Goal: Find specific page/section: Find specific page/section

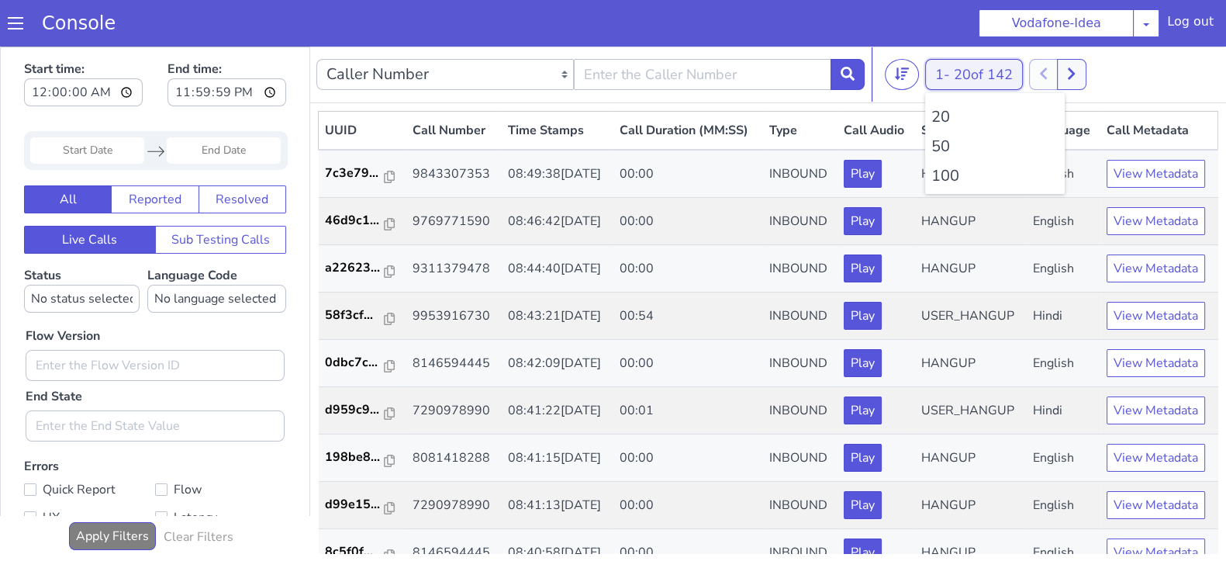
click at [933, 70] on button "1 - 20 of 142" at bounding box center [974, 74] width 98 height 31
click at [942, 178] on li "100" at bounding box center [994, 175] width 127 height 23
click at [958, 169] on li "100" at bounding box center [994, 175] width 127 height 23
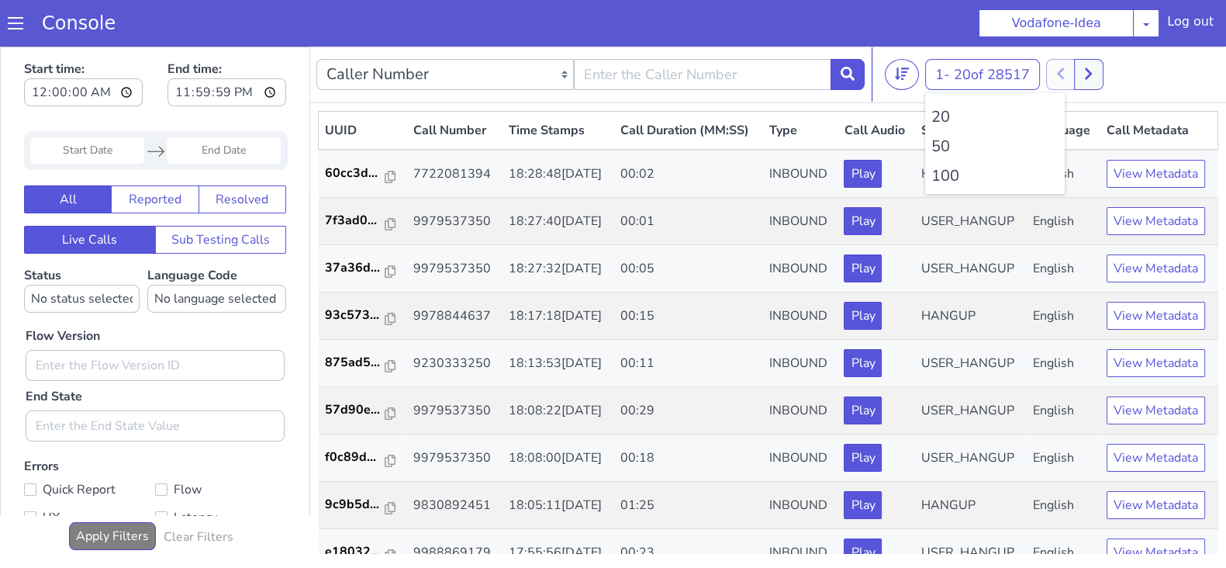
click at [958, 170] on li "100" at bounding box center [994, 175] width 127 height 23
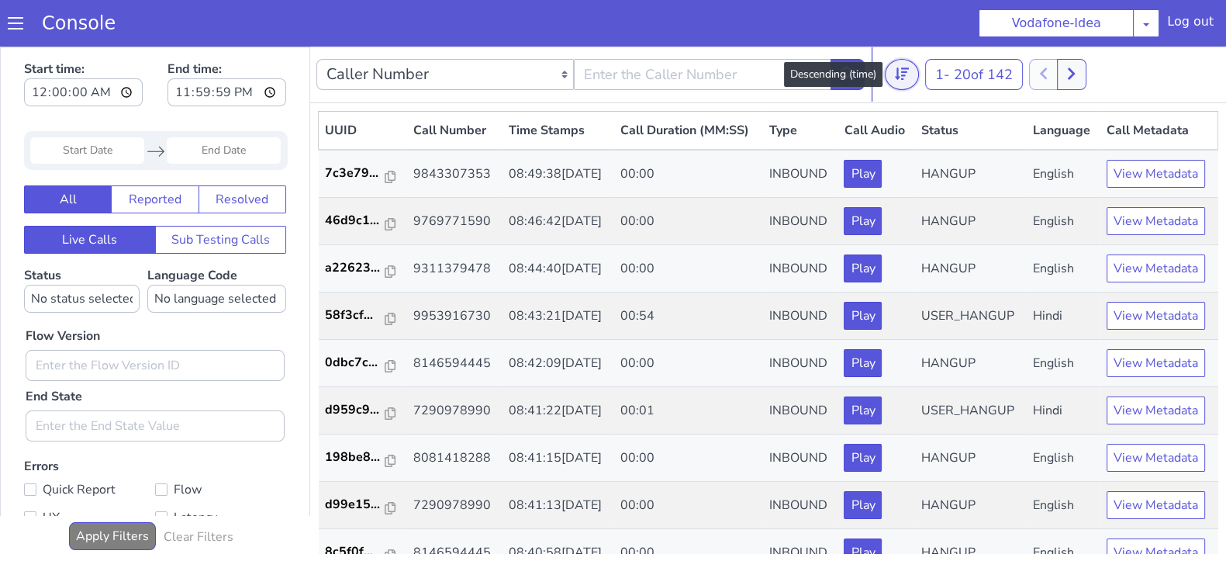
click at [911, 81] on button at bounding box center [902, 74] width 34 height 31
click at [908, 75] on button at bounding box center [902, 74] width 34 height 31
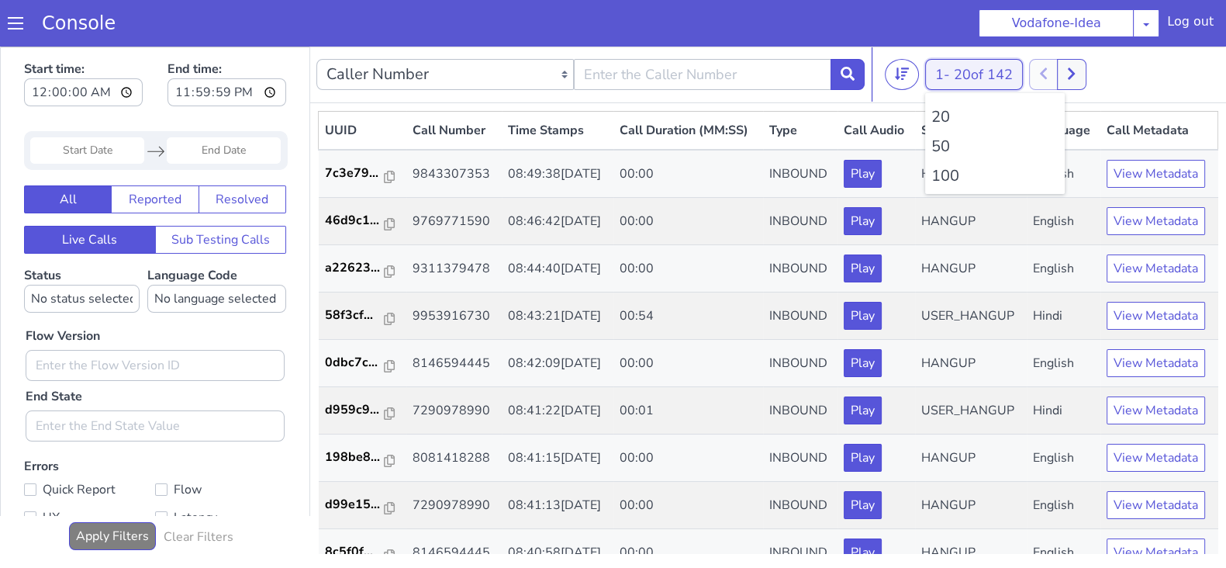
click at [968, 72] on span "20 of 142" at bounding box center [983, 74] width 59 height 19
click at [943, 174] on li "100" at bounding box center [994, 175] width 127 height 23
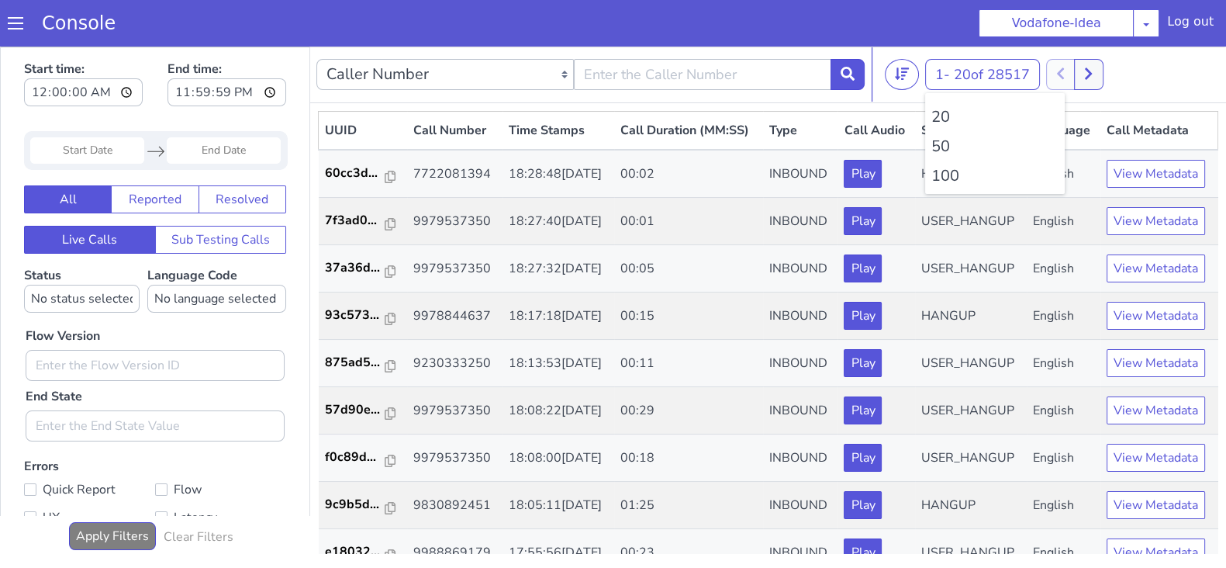
click at [943, 174] on li "100" at bounding box center [994, 175] width 127 height 23
click at [1097, 79] on button at bounding box center [1096, 74] width 29 height 31
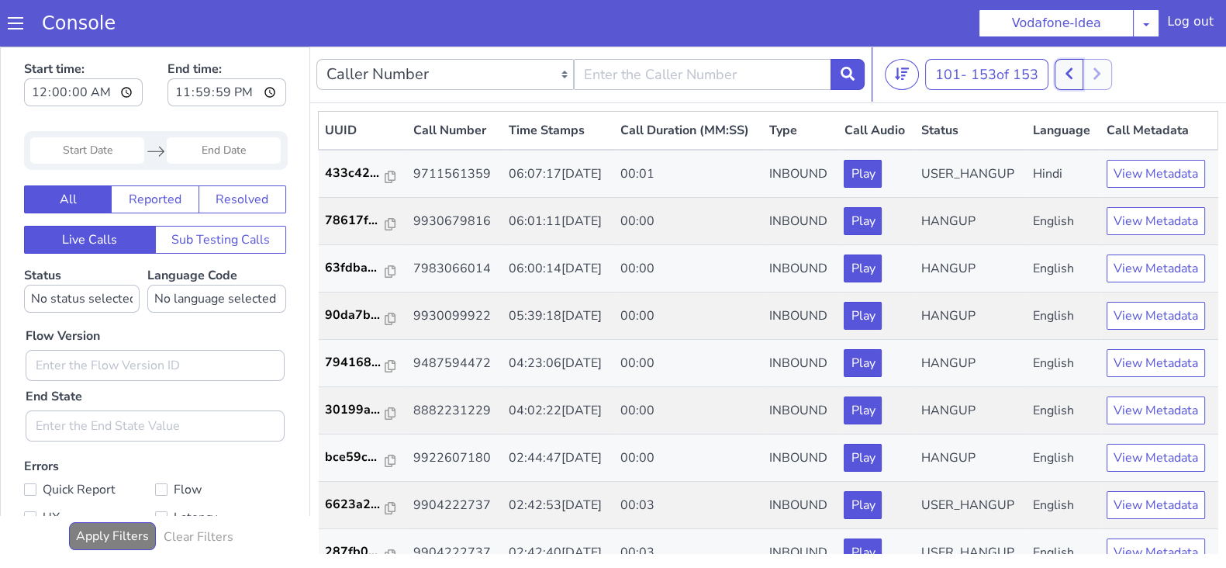
click at [1071, 75] on icon at bounding box center [1068, 74] width 7 height 12
click at [1089, 78] on button at bounding box center [1079, 74] width 29 height 31
click at [1066, 78] on button at bounding box center [1068, 74] width 29 height 31
drag, startPoint x: 1085, startPoint y: 76, endPoint x: 1074, endPoint y: 75, distance: 10.9
click at [1083, 75] on icon at bounding box center [1079, 74] width 7 height 12
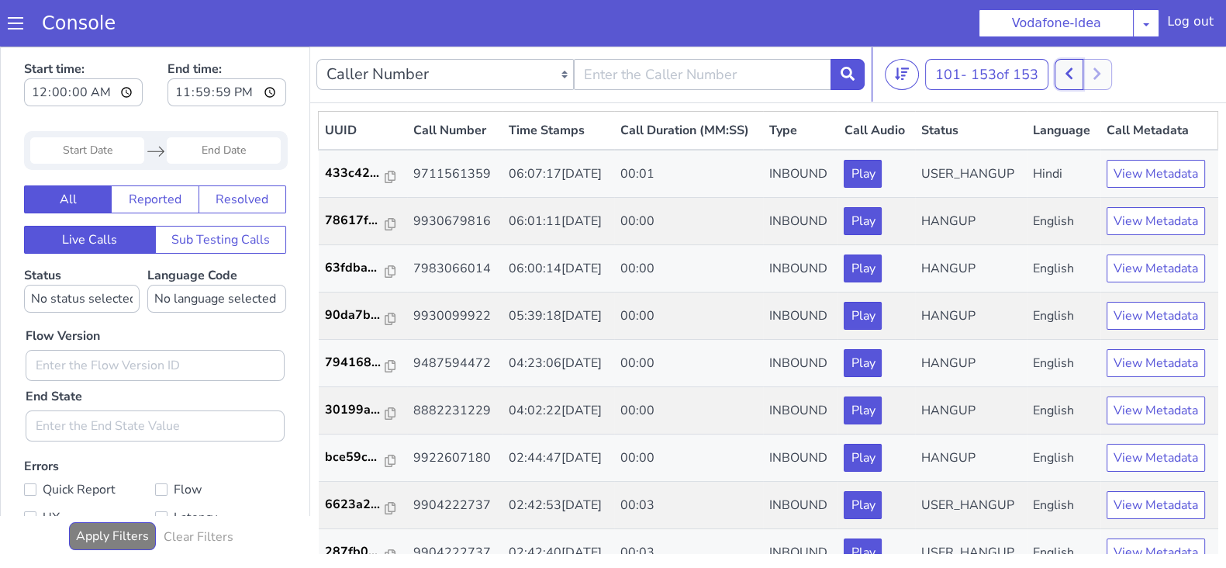
click at [1061, 76] on button at bounding box center [1068, 74] width 29 height 31
click at [1084, 80] on button at bounding box center [1079, 74] width 29 height 31
click at [1068, 74] on icon at bounding box center [1069, 74] width 9 height 14
click at [1078, 72] on button at bounding box center [1079, 74] width 29 height 31
click at [1067, 73] on button at bounding box center [1068, 74] width 29 height 31
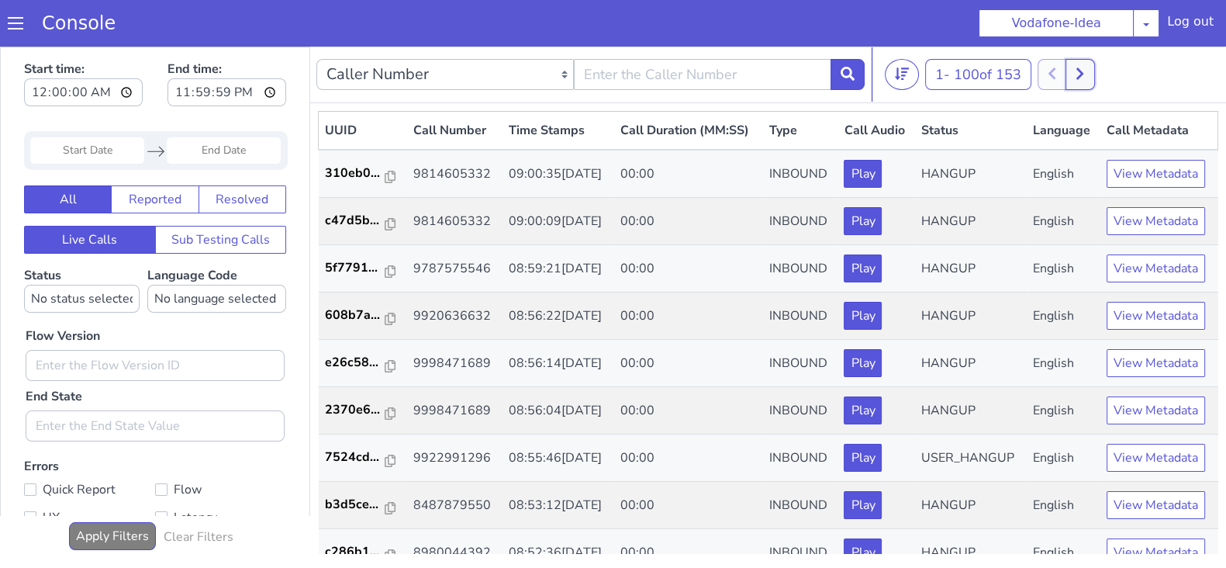
click at [1083, 70] on icon at bounding box center [1079, 74] width 7 height 12
click at [1066, 74] on button at bounding box center [1068, 74] width 29 height 31
click at [1083, 74] on icon at bounding box center [1079, 74] width 7 height 12
click at [1068, 74] on icon at bounding box center [1069, 74] width 9 height 14
click at [1094, 77] on button at bounding box center [1079, 74] width 29 height 31
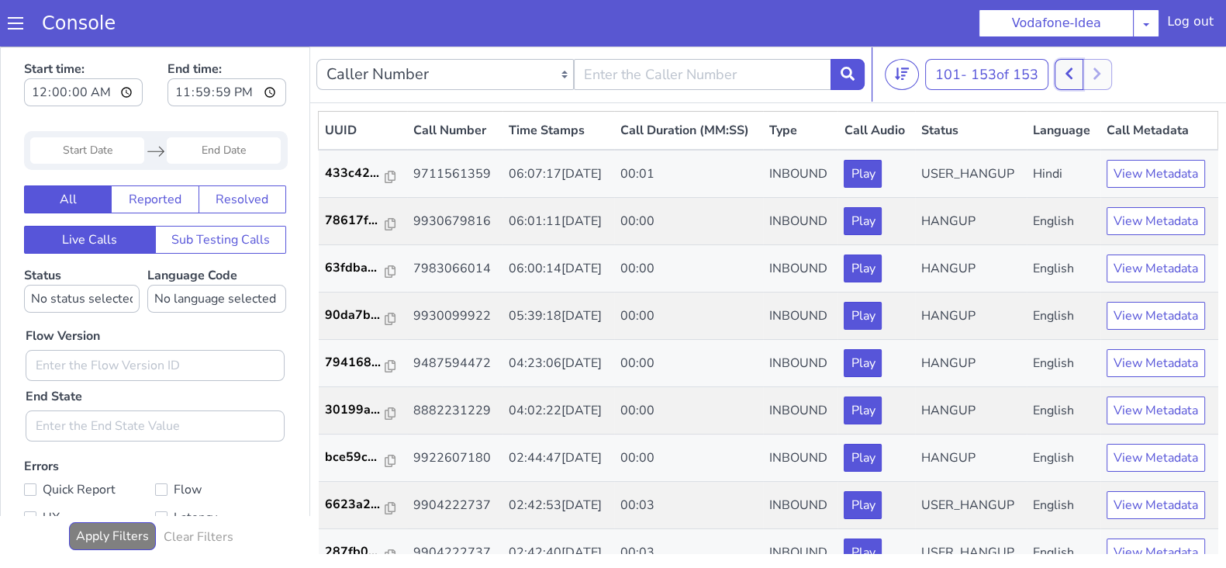
click at [1078, 68] on button at bounding box center [1068, 74] width 29 height 31
click at [1089, 69] on button at bounding box center [1079, 74] width 29 height 31
click at [1078, 67] on button at bounding box center [1068, 74] width 29 height 31
click at [1094, 68] on button at bounding box center [1079, 74] width 29 height 31
click at [1068, 67] on icon at bounding box center [1069, 74] width 9 height 14
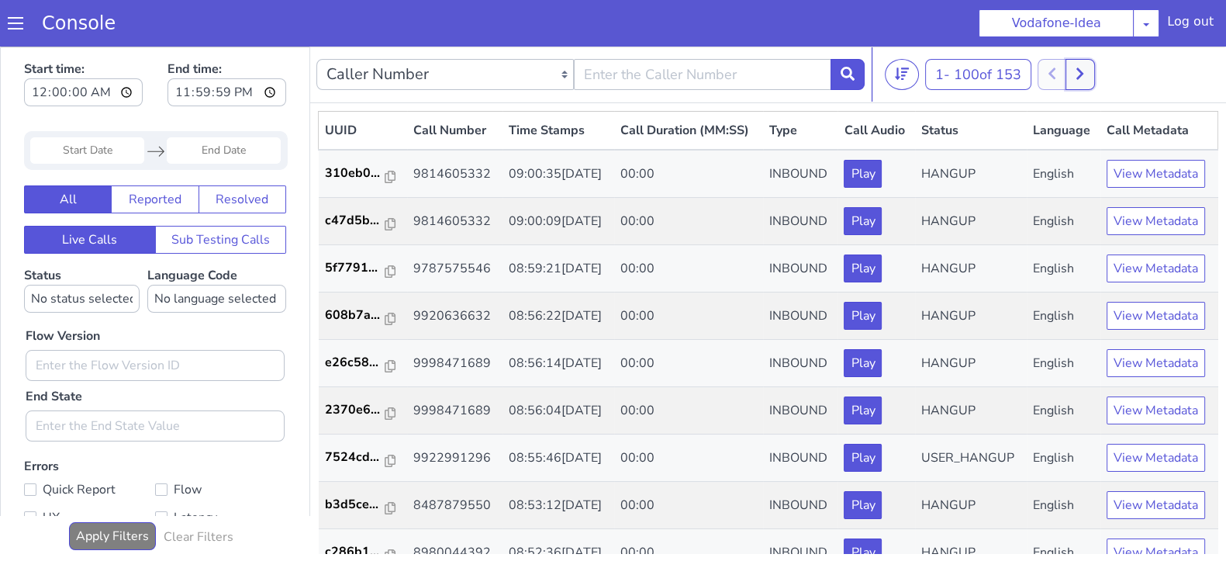
click at [1084, 75] on icon at bounding box center [1079, 74] width 9 height 14
click at [1097, 73] on div at bounding box center [1082, 74] width 57 height 31
click at [1054, 71] on div "101 - 153 of 153 20 50 100" at bounding box center [1052, 74] width 335 height 31
click at [1071, 71] on icon at bounding box center [1069, 74] width 9 height 14
click at [1101, 71] on div "1 - 100 of 154 20 50 100" at bounding box center [1052, 74] width 335 height 31
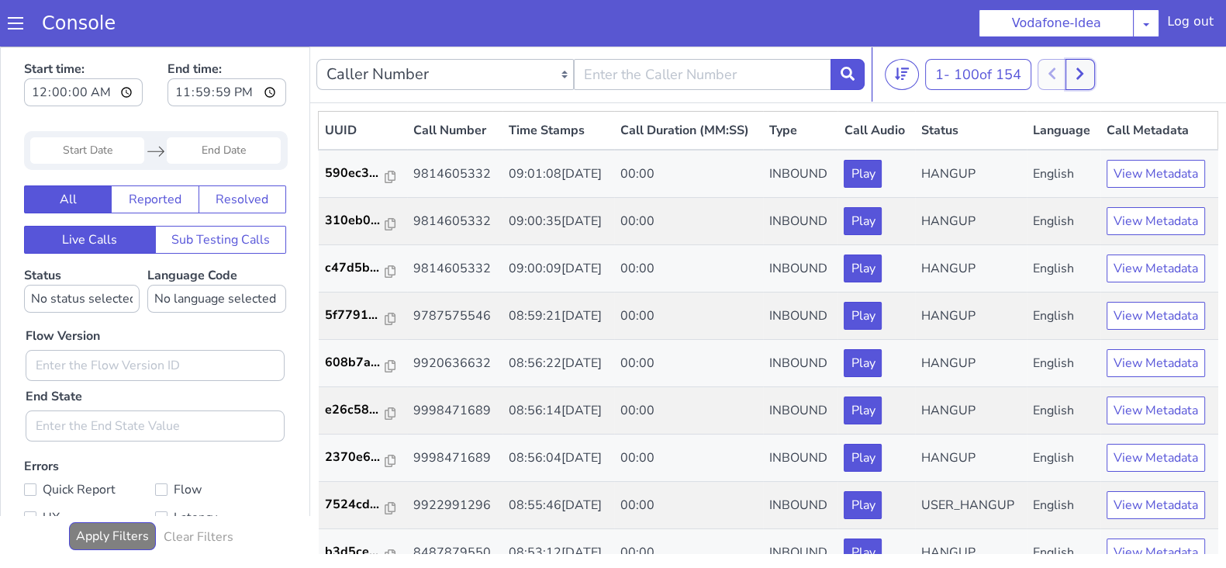
click at [1082, 74] on icon at bounding box center [1079, 74] width 9 height 14
click at [1069, 75] on icon at bounding box center [1069, 74] width 9 height 14
click at [1085, 67] on button at bounding box center [1079, 74] width 29 height 31
click at [1070, 71] on icon at bounding box center [1068, 74] width 7 height 12
